Goal: Task Accomplishment & Management: Use online tool/utility

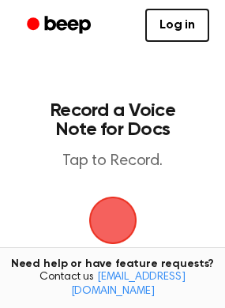
click at [115, 220] on span "button" at bounding box center [113, 221] width 48 height 48
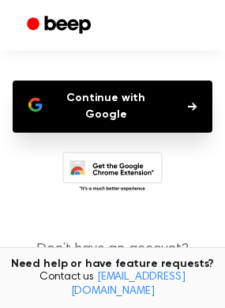
scroll to position [158, 0]
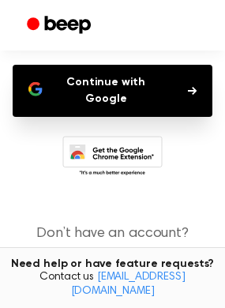
click at [146, 90] on button "Continue with Google" at bounding box center [113, 91] width 200 height 52
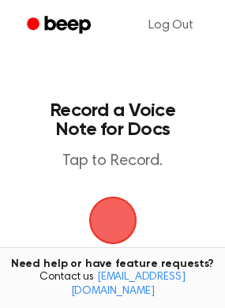
click at [114, 214] on span "button" at bounding box center [113, 221] width 48 height 48
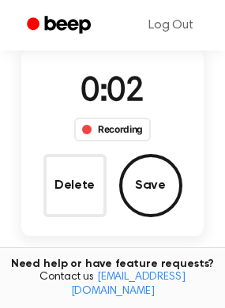
scroll to position [138, 0]
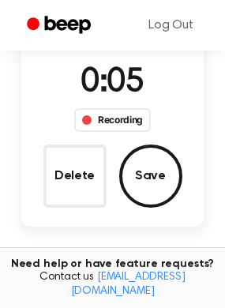
click at [156, 166] on button "Save" at bounding box center [150, 176] width 63 height 63
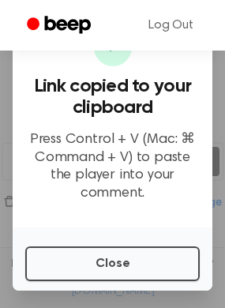
scroll to position [221, 0]
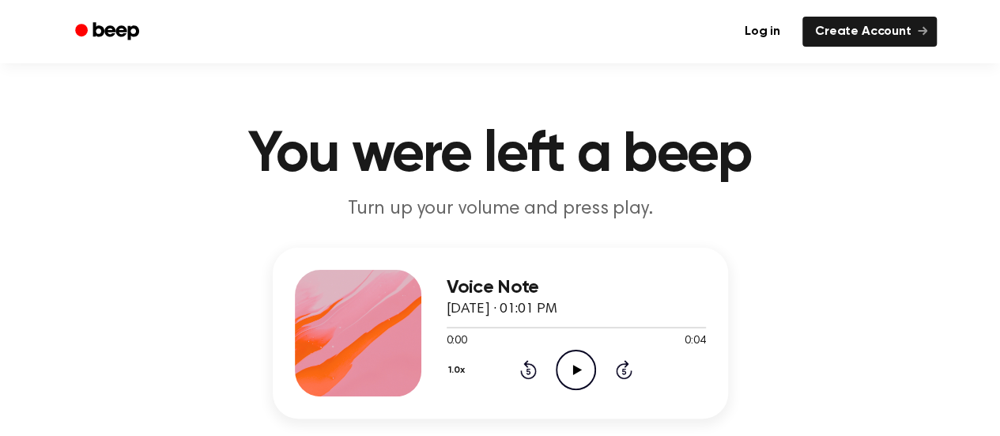
scroll to position [158, 0]
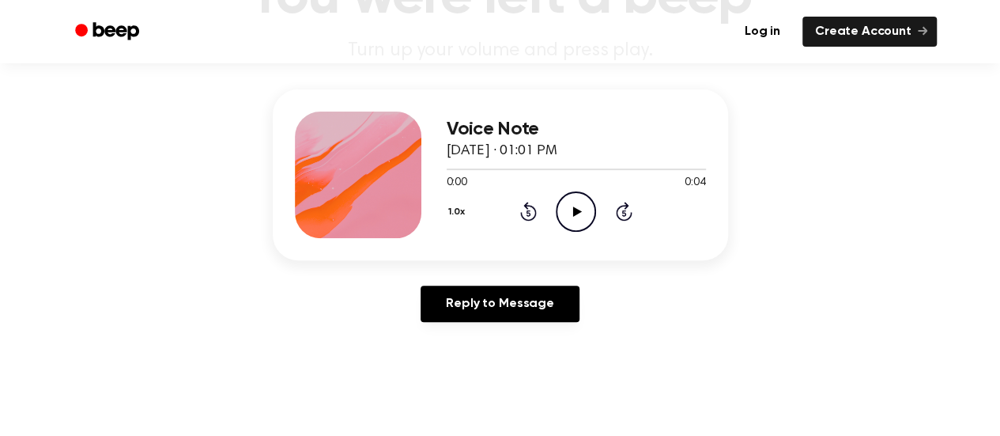
click at [570, 206] on icon "Play Audio" at bounding box center [576, 211] width 40 height 40
